Goal: Information Seeking & Learning: Understand process/instructions

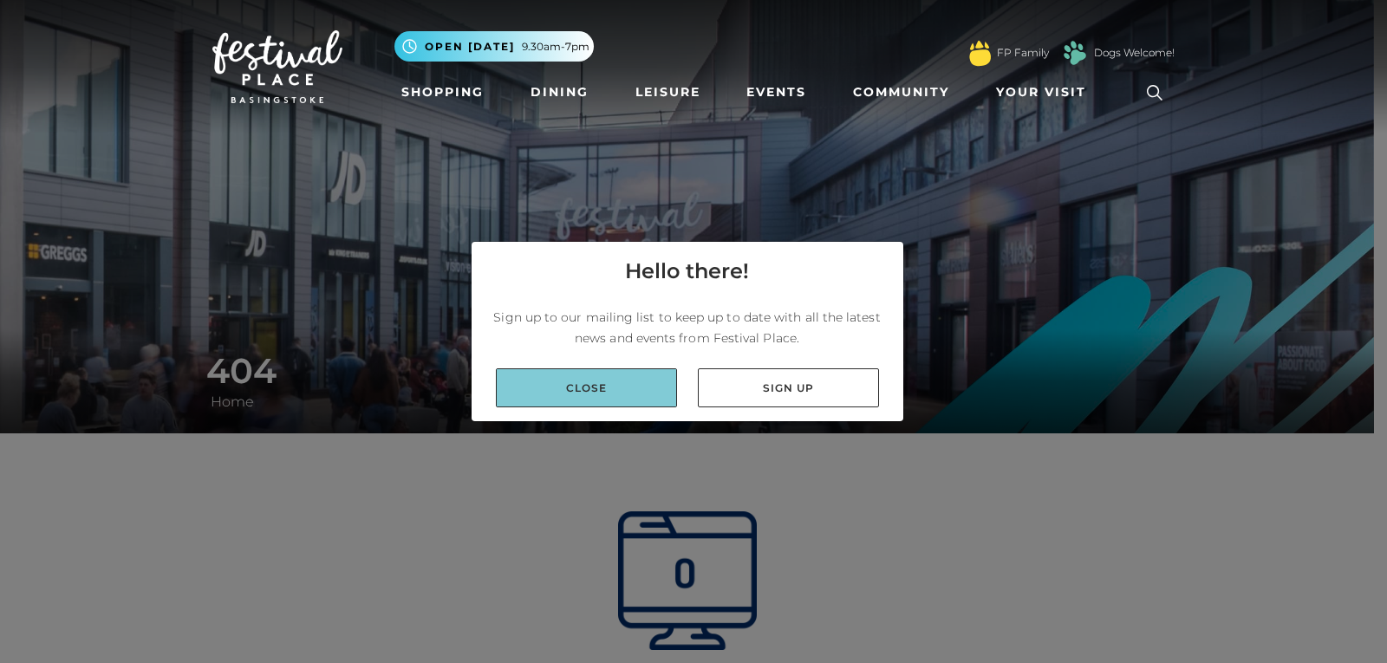
click at [620, 389] on link "Close" at bounding box center [586, 387] width 181 height 39
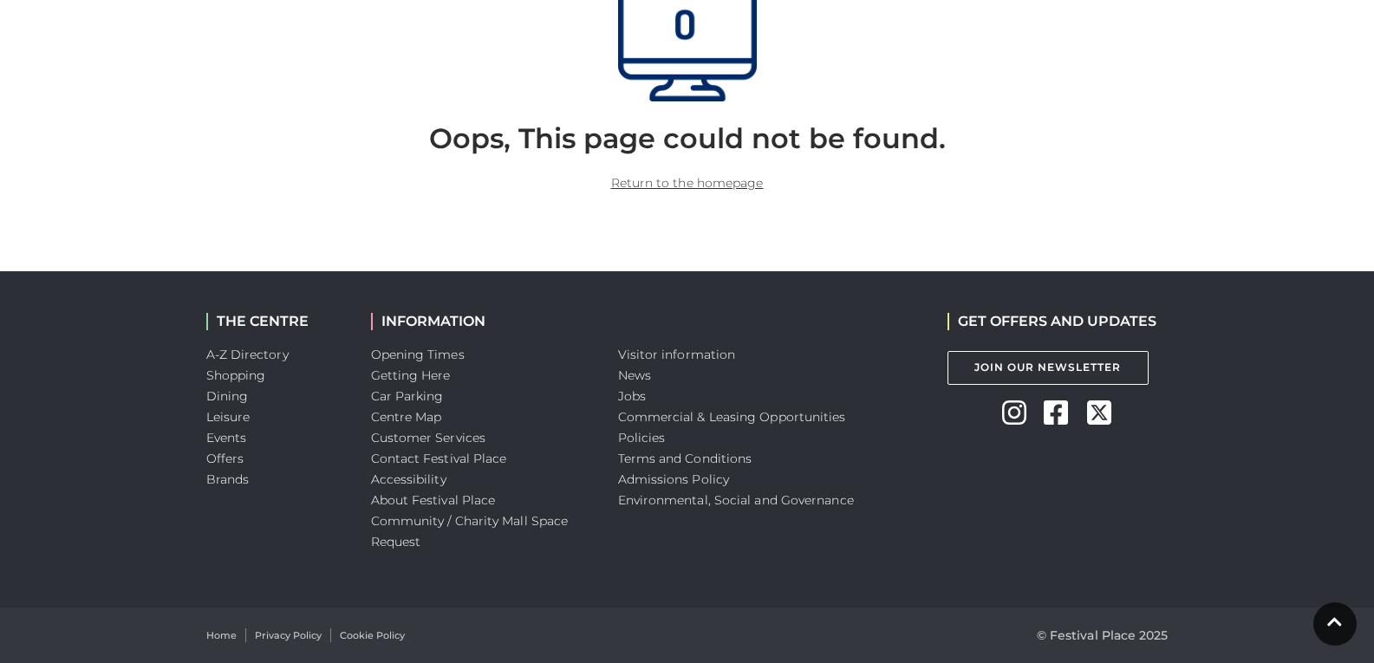
scroll to position [550, 0]
click at [403, 399] on link "Car Parking" at bounding box center [407, 396] width 73 height 16
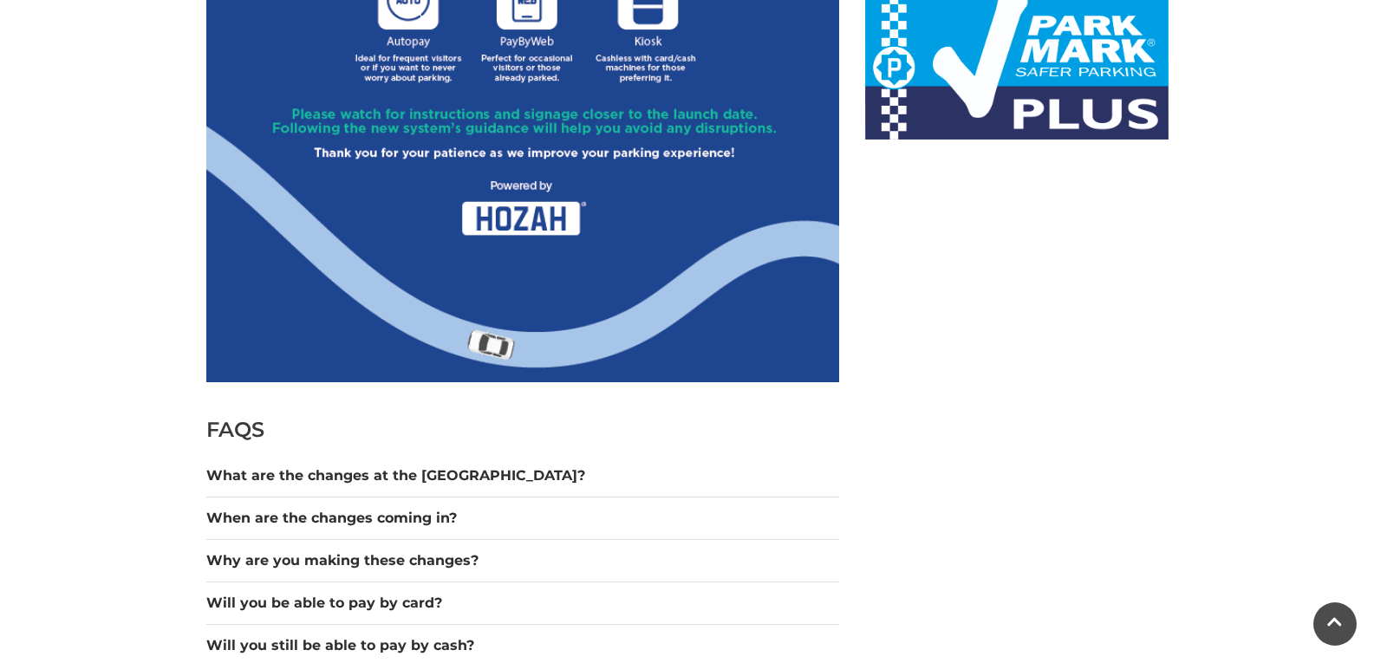
scroll to position [1301, 0]
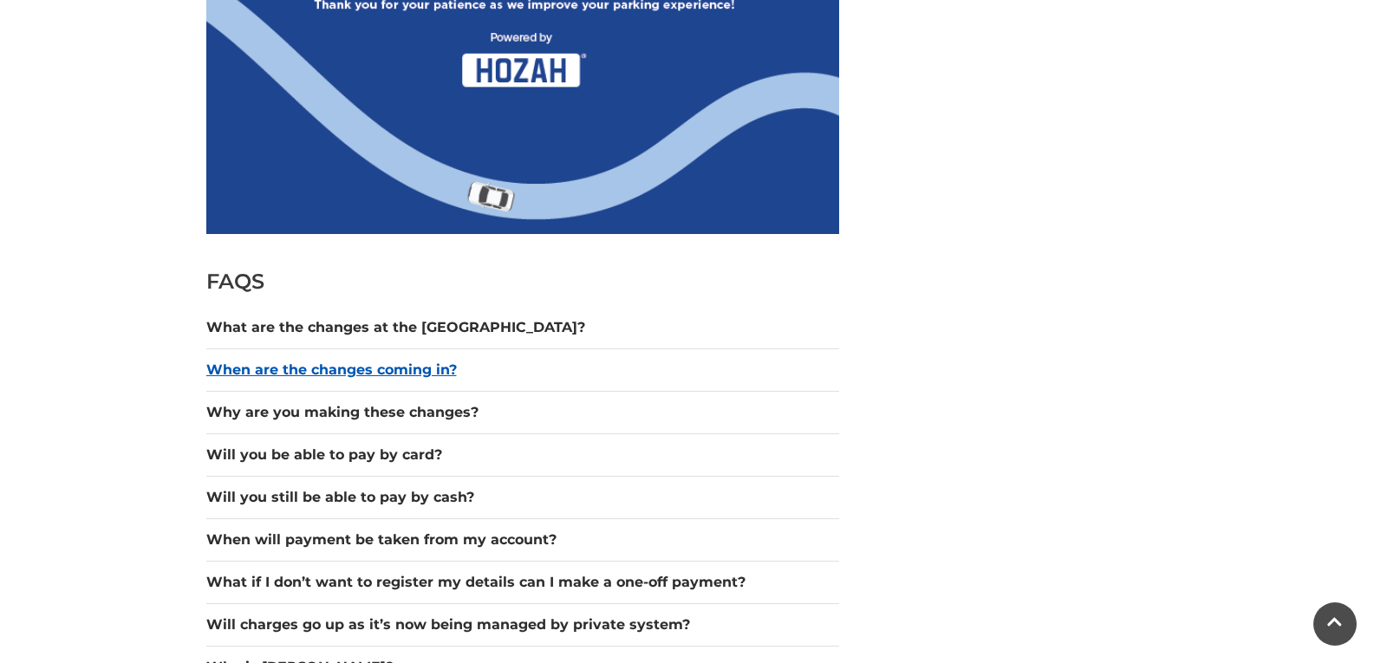
click at [325, 363] on button "When are the changes coming in?" at bounding box center [522, 370] width 633 height 21
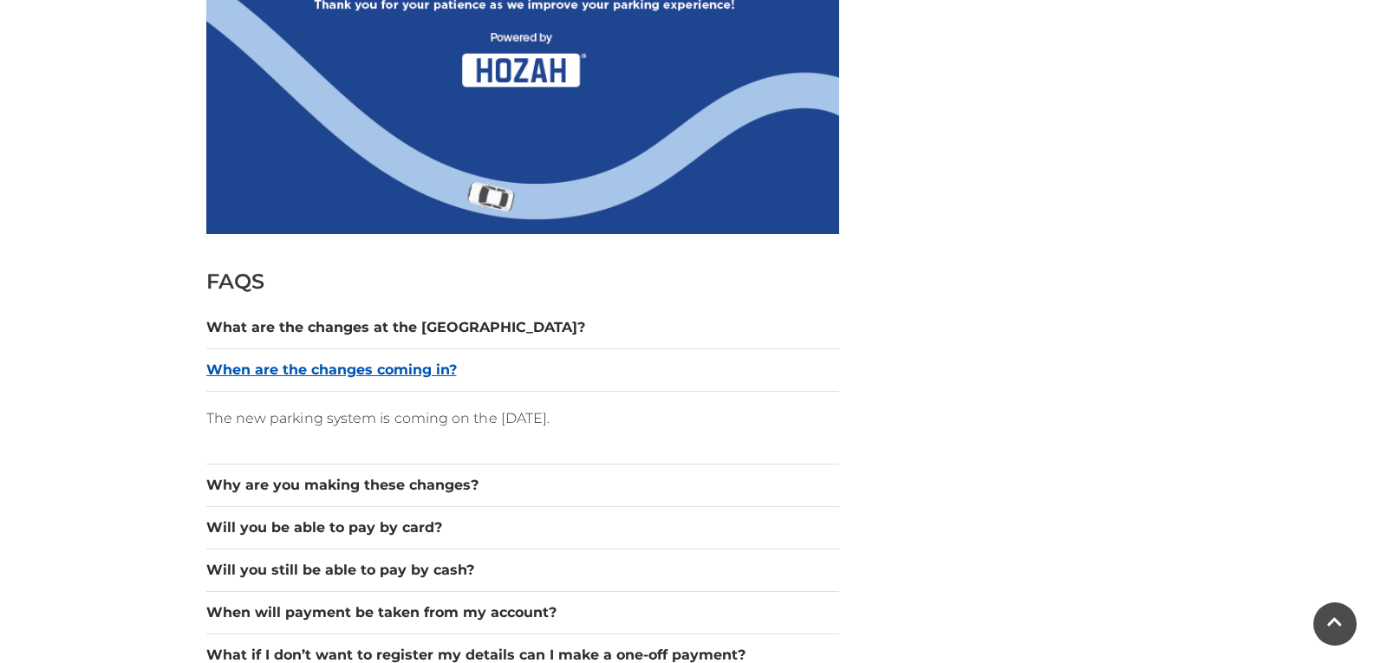
drag, startPoint x: 328, startPoint y: 363, endPoint x: 280, endPoint y: 362, distance: 47.7
click at [329, 363] on button "When are the changes coming in?" at bounding box center [522, 370] width 633 height 21
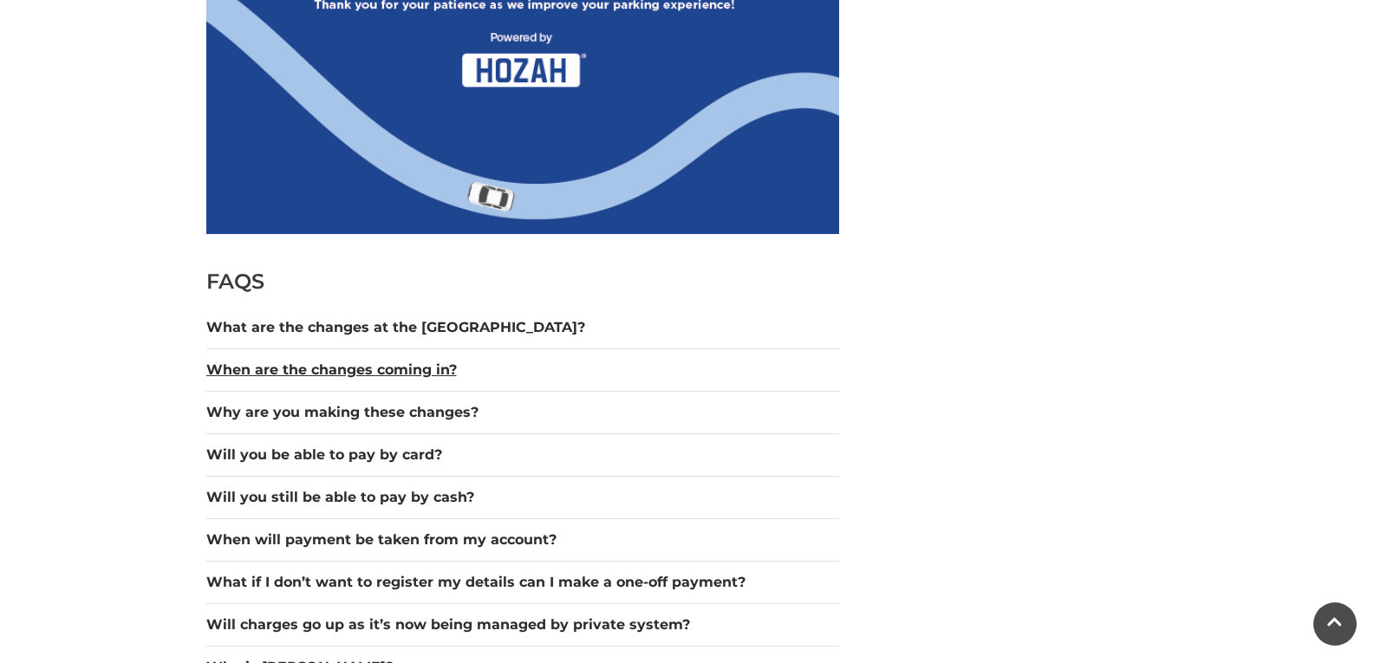
scroll to position [1387, 0]
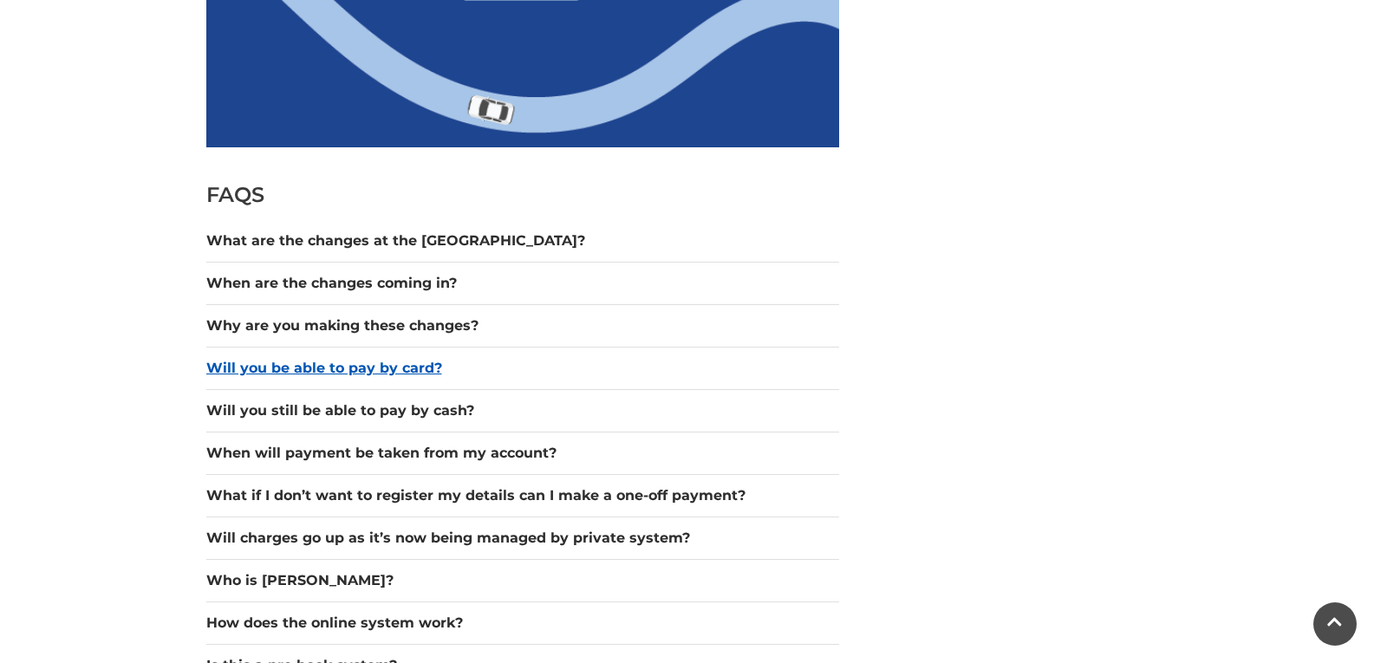
click at [334, 374] on button "Will you be able to pay by card?" at bounding box center [522, 368] width 633 height 21
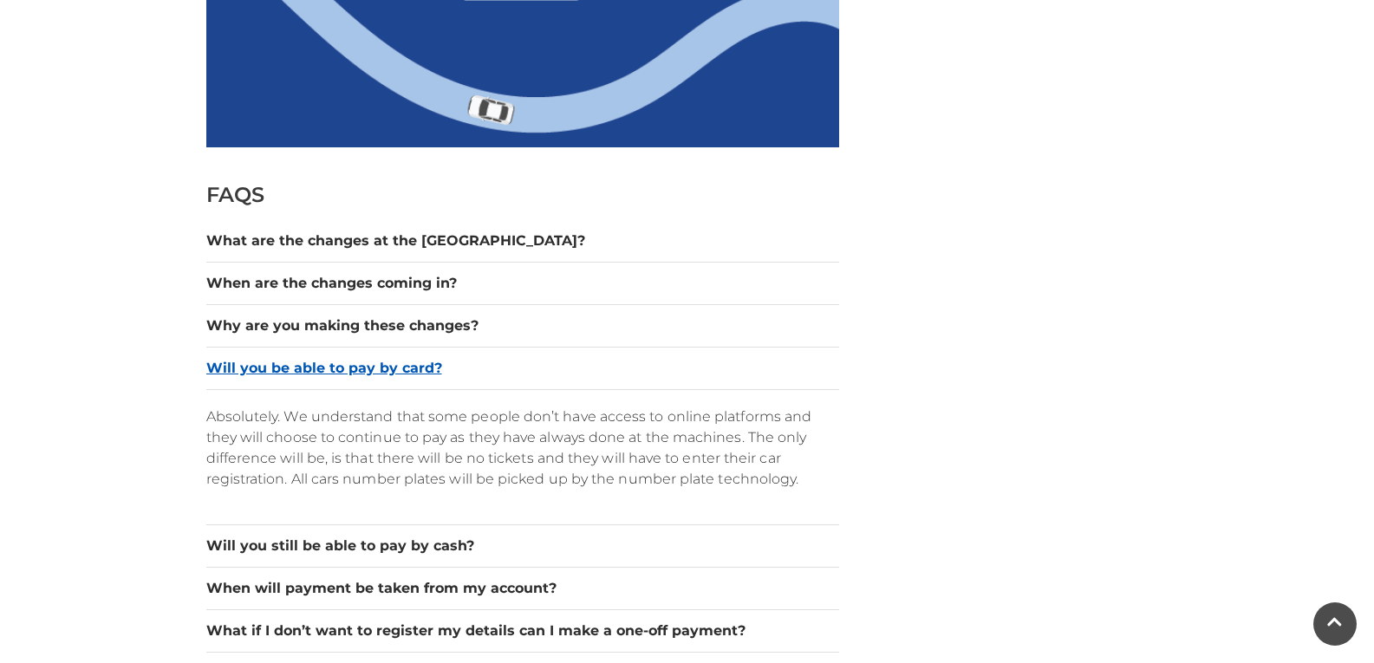
click at [332, 374] on button "Will you be able to pay by card?" at bounding box center [522, 368] width 633 height 21
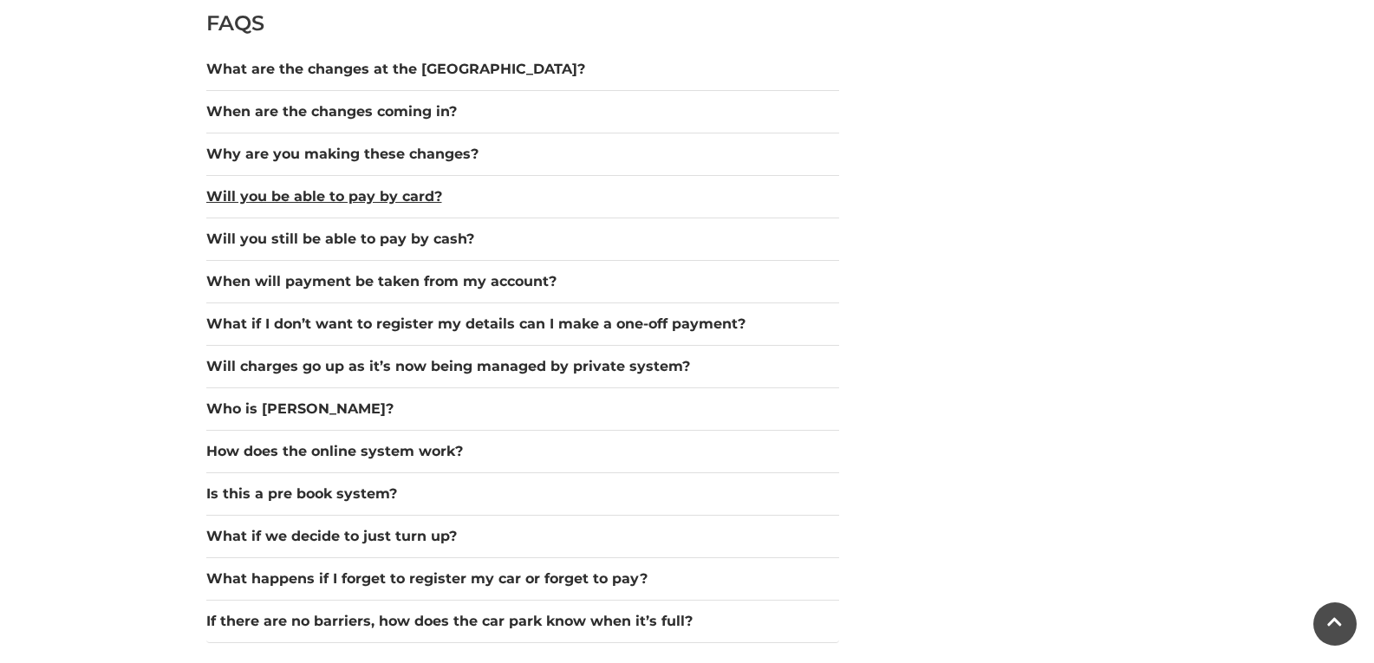
scroll to position [1561, 0]
click at [328, 276] on button "When will payment be taken from my account?" at bounding box center [522, 280] width 633 height 21
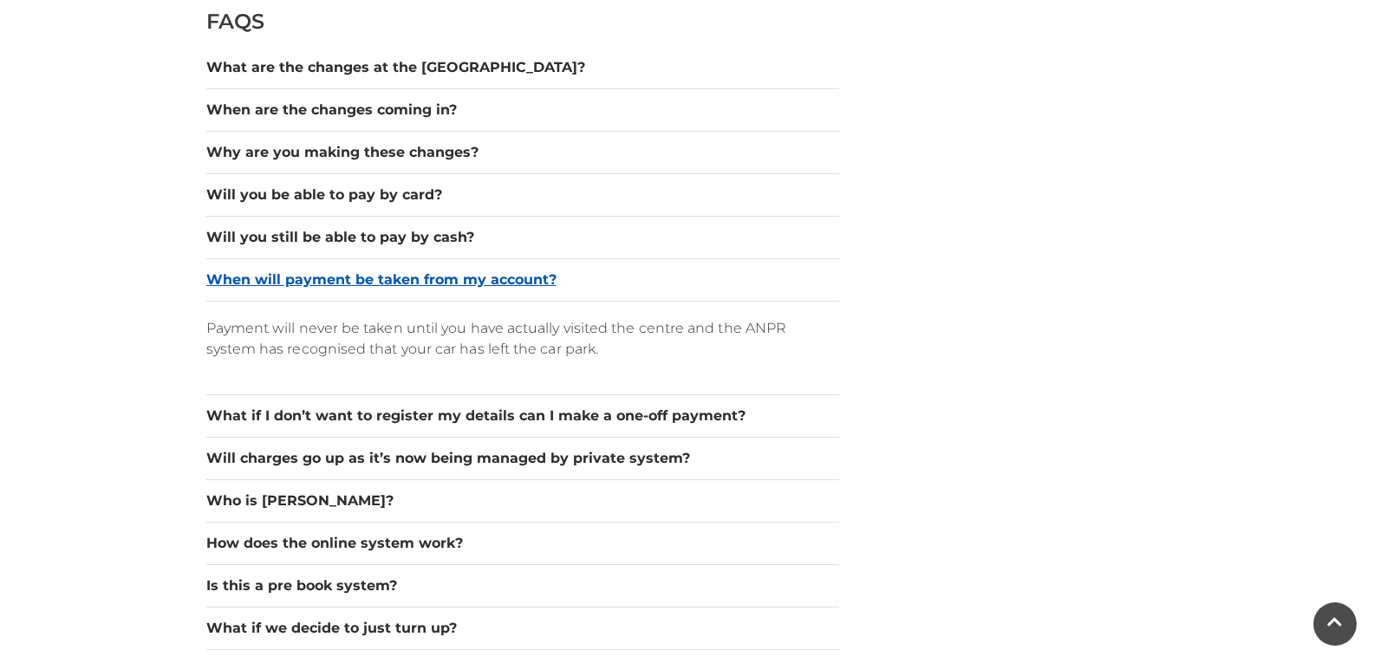
click at [336, 278] on button "When will payment be taken from my account?" at bounding box center [522, 280] width 633 height 21
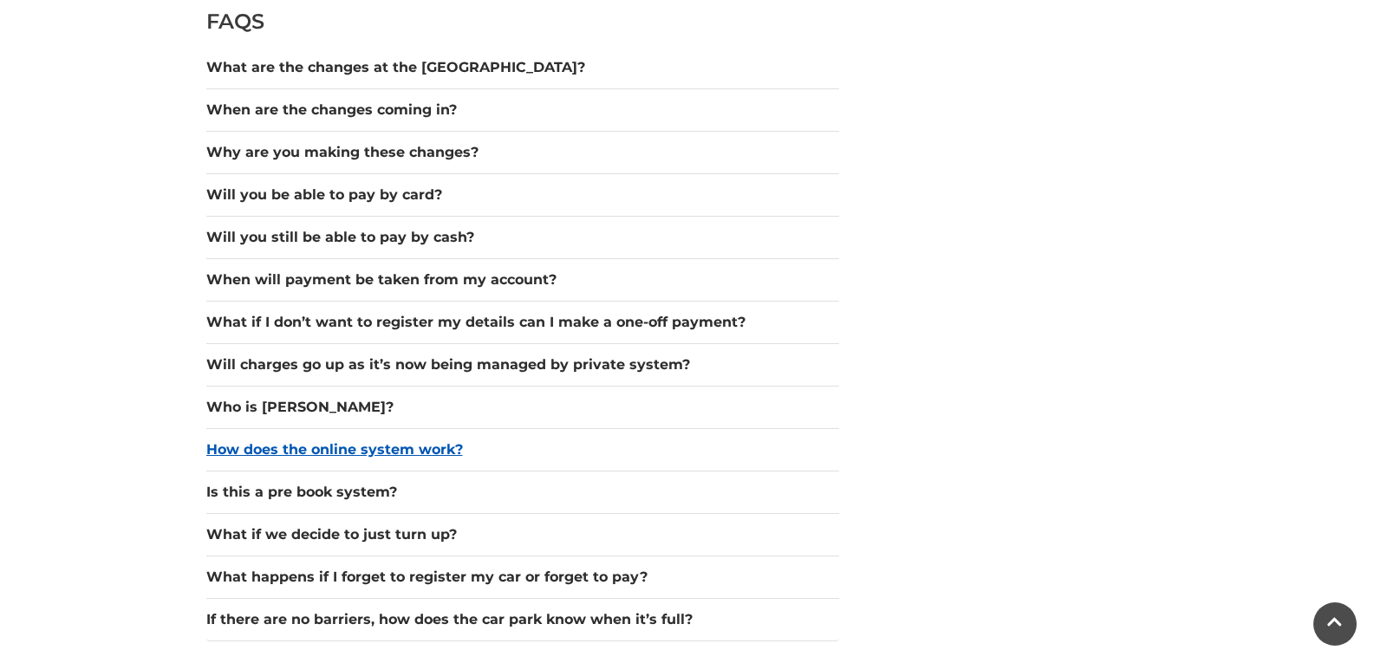
click at [297, 449] on button "How does the online system work?" at bounding box center [522, 450] width 633 height 21
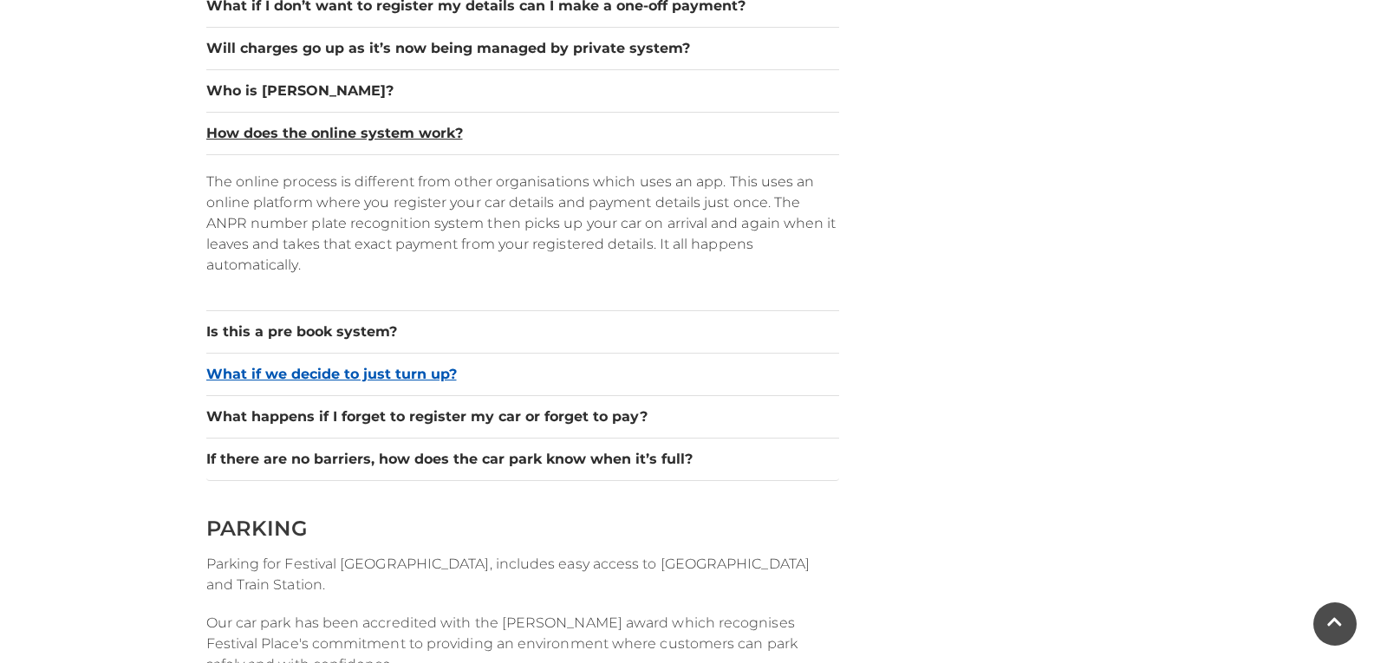
scroll to position [1907, 0]
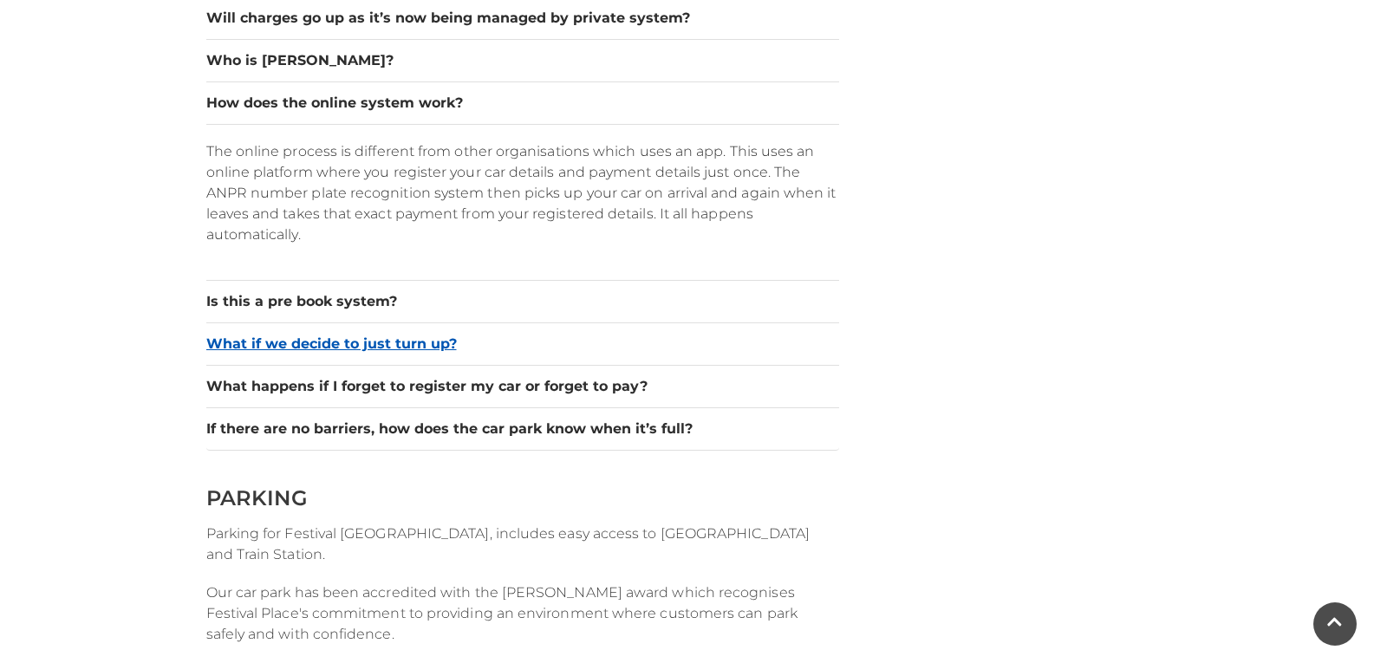
click at [326, 341] on button "What if we decide to just turn up?" at bounding box center [522, 344] width 633 height 21
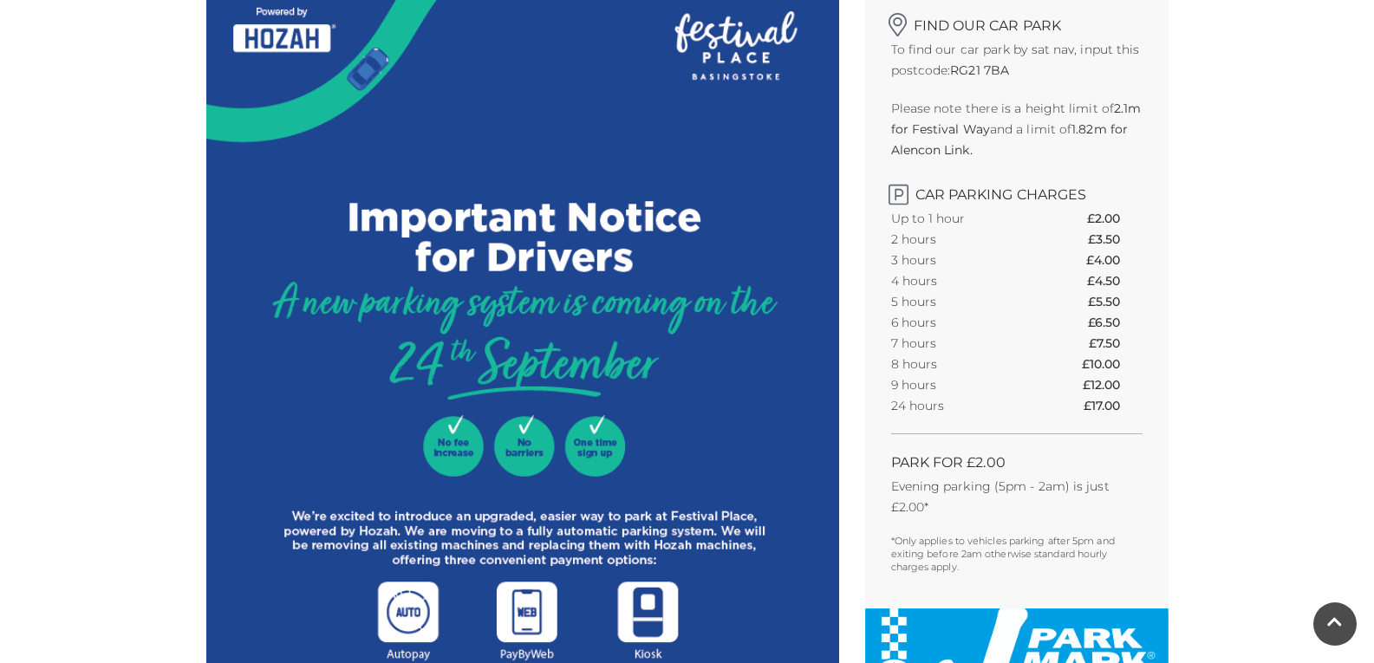
scroll to position [520, 0]
